Goal: Find specific page/section: Find specific page/section

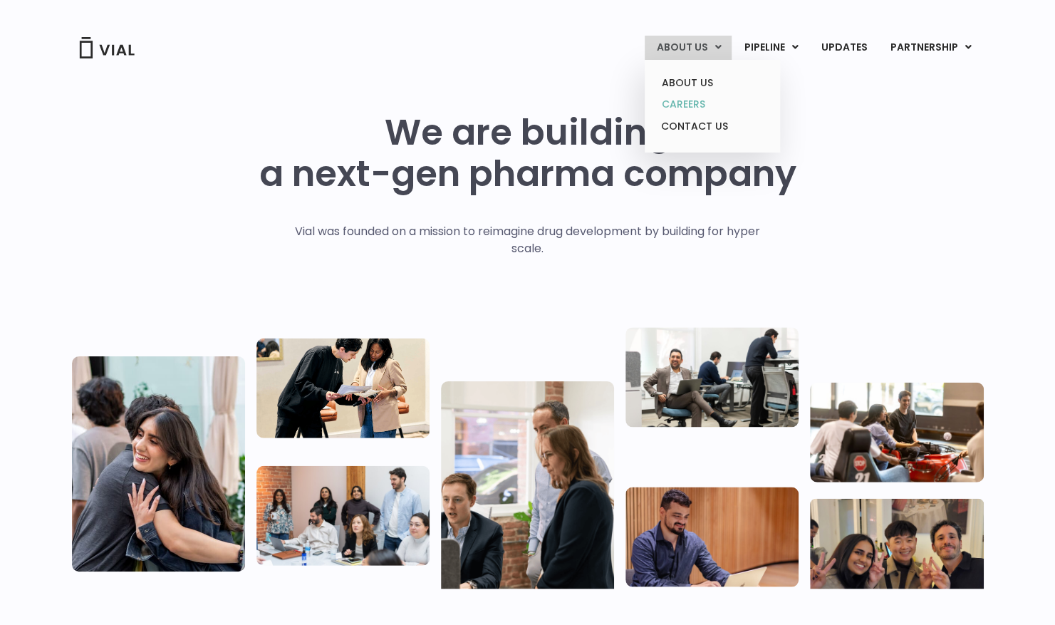
click at [707, 104] on link "CAREERS" at bounding box center [712, 104] width 125 height 22
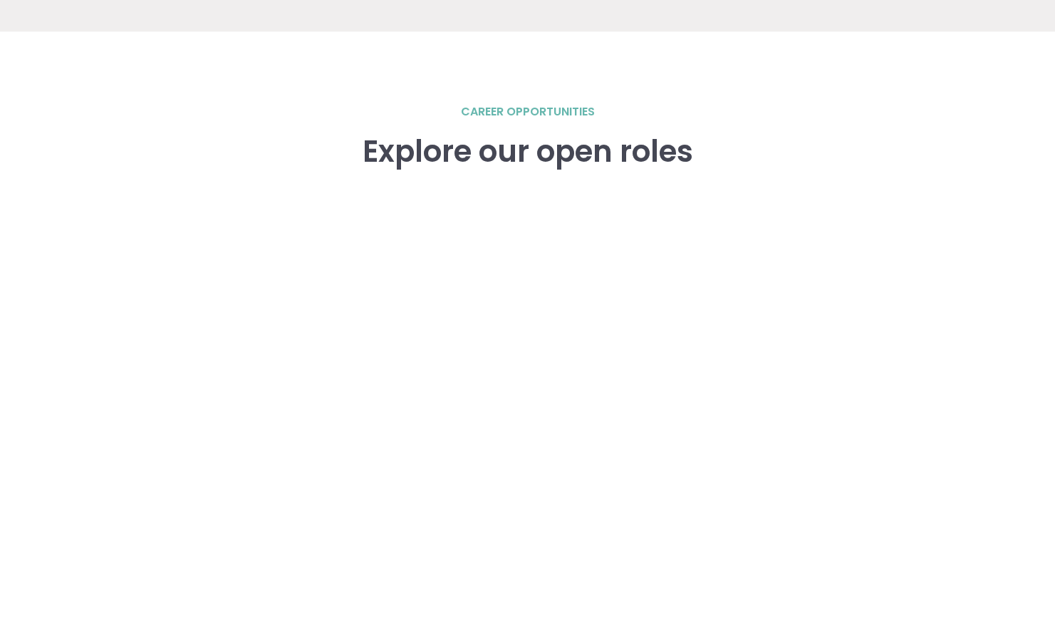
scroll to position [2167, 0]
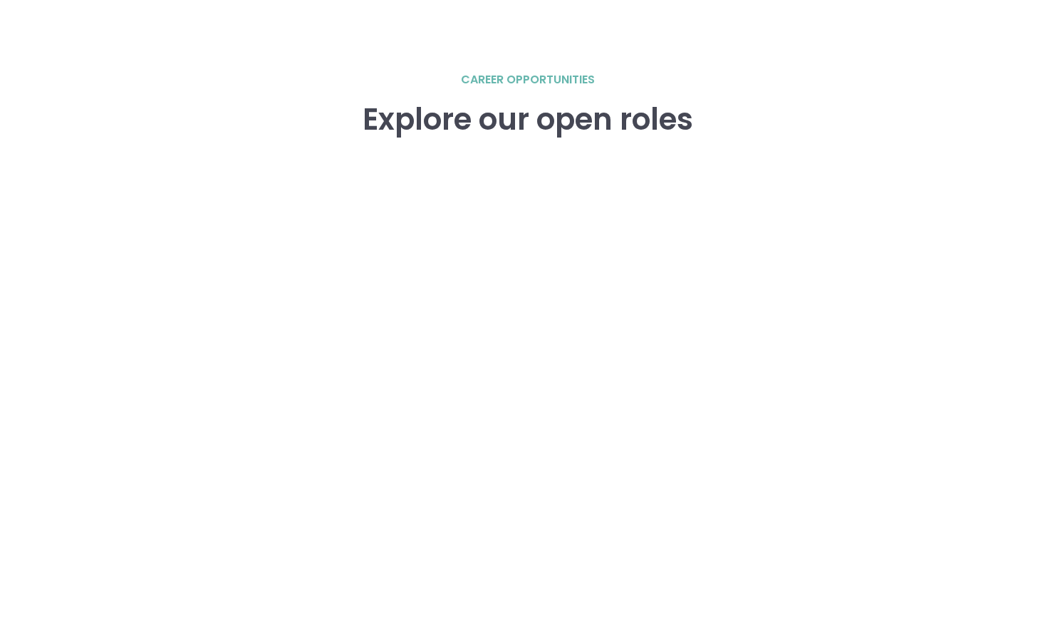
scroll to position [1971, 0]
click at [908, 304] on div "career opportunities Explore our open roles" at bounding box center [528, 377] width 912 height 612
